Goal: Task Accomplishment & Management: Use online tool/utility

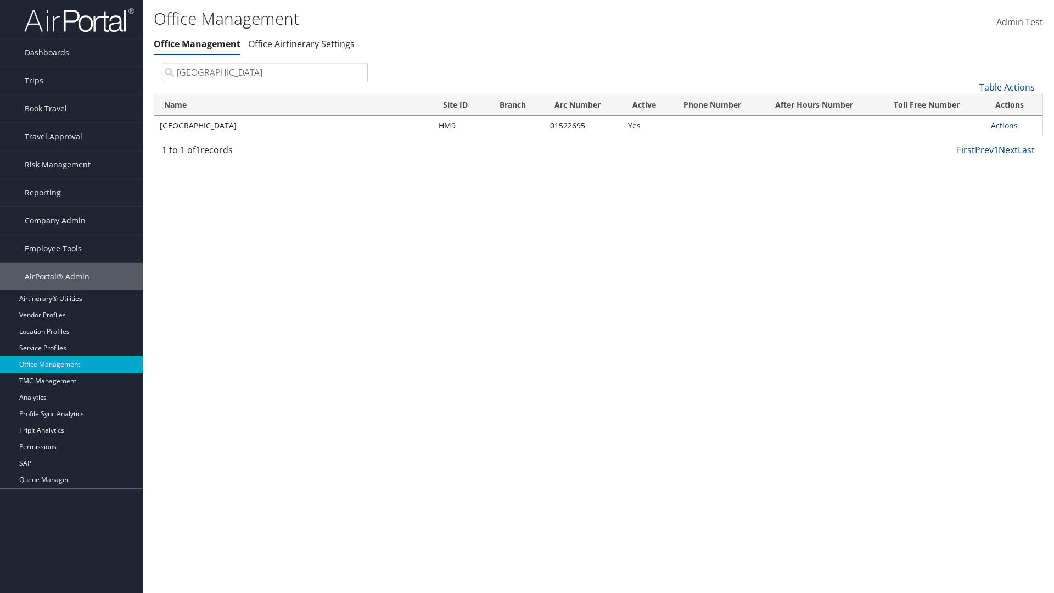
type input "[GEOGRAPHIC_DATA]"
click at [1004, 125] on link "Actions" at bounding box center [1004, 125] width 27 height 10
click at [968, 234] on link "Manage Office Queues" at bounding box center [967, 235] width 93 height 19
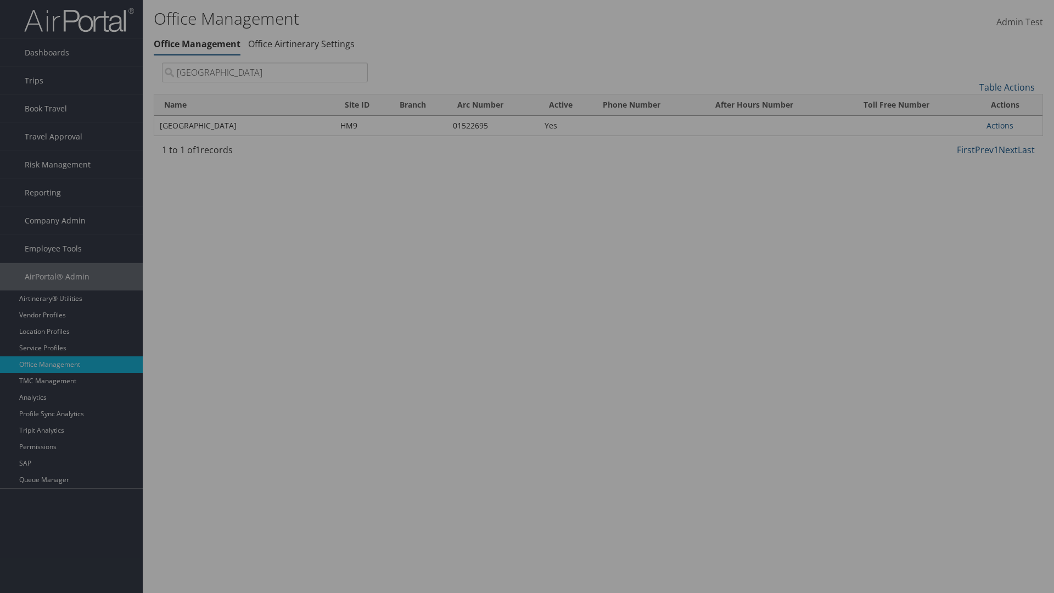
click at [0, 0] on link "Table Actions" at bounding box center [0, 0] width 0 height 0
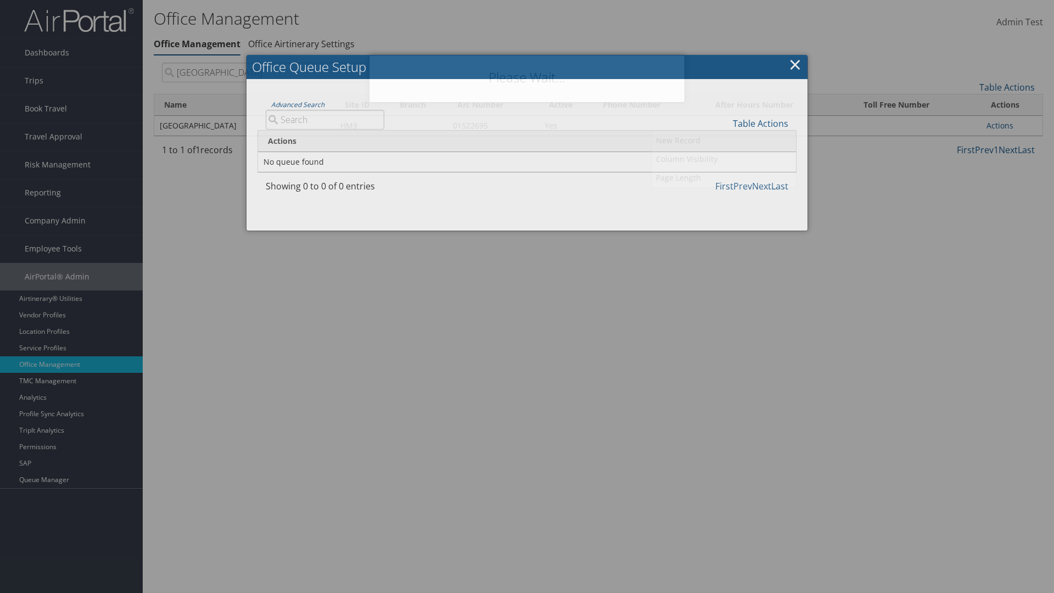
click at [723, 140] on link "New Record" at bounding box center [723, 140] width 144 height 19
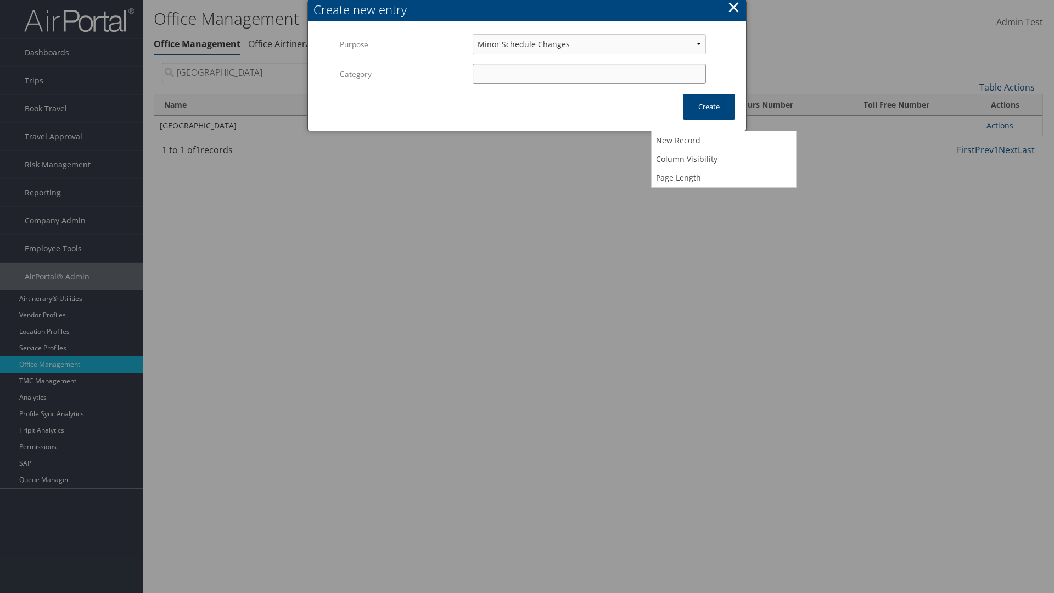
click at [589, 74] on input "Category" at bounding box center [589, 74] width 233 height 20
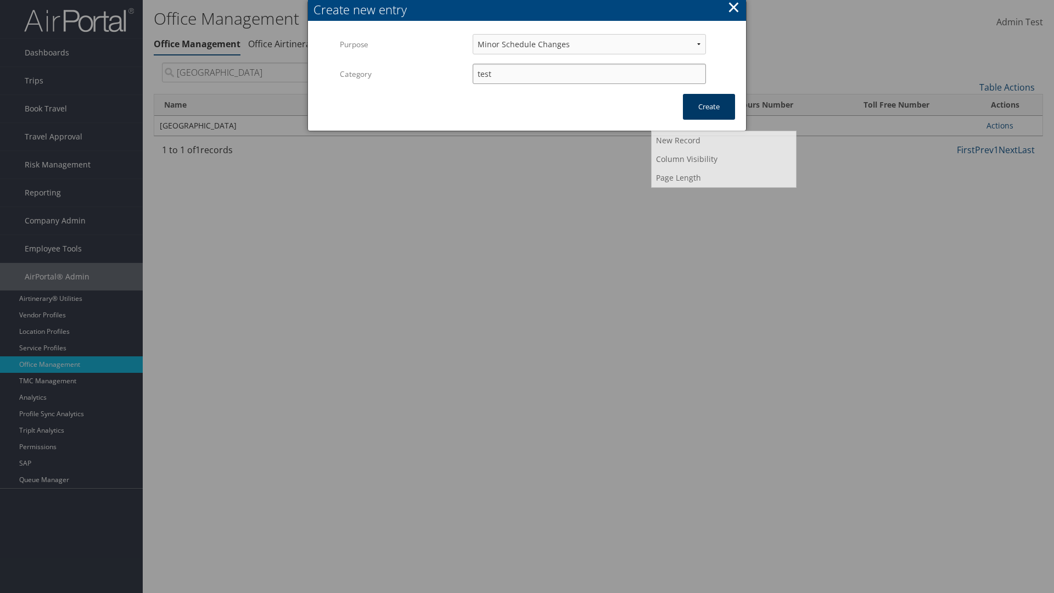
type input "test"
click at [708, 106] on button "Create" at bounding box center [709, 107] width 52 height 26
